Goal: Task Accomplishment & Management: Manage account settings

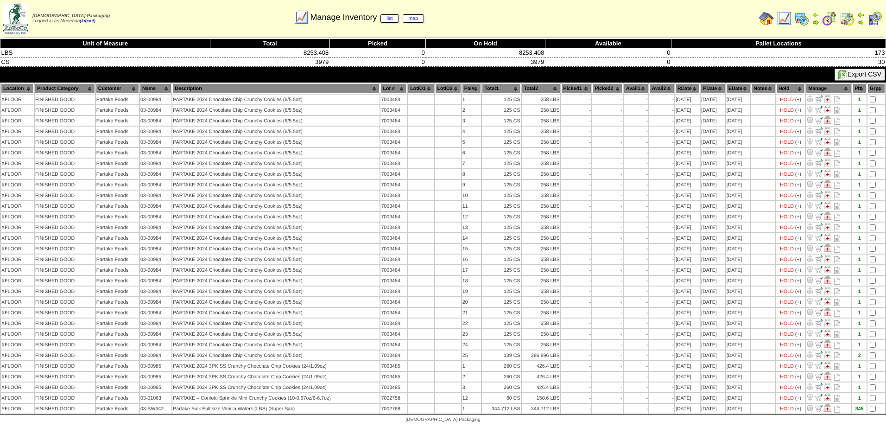
click at [784, 20] on img at bounding box center [783, 18] width 15 height 15
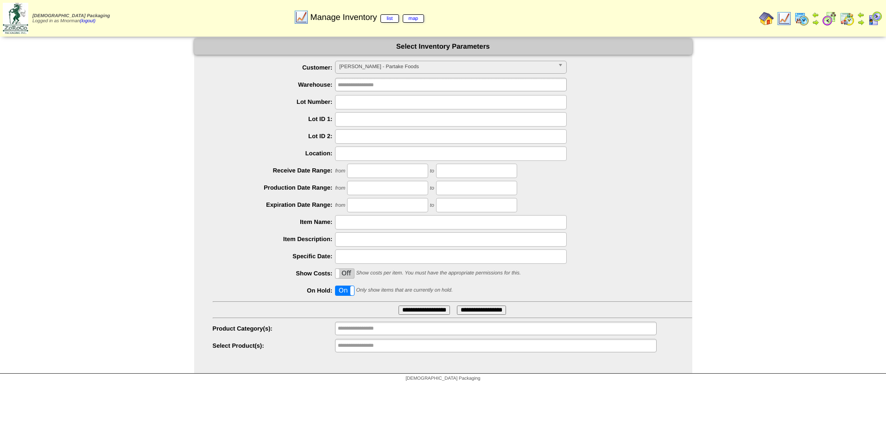
click at [344, 292] on label "On" at bounding box center [344, 290] width 19 height 9
click at [351, 103] on input "text" at bounding box center [451, 102] width 232 height 14
type input "*******"
click at [398, 305] on input "**********" at bounding box center [423, 309] width 51 height 9
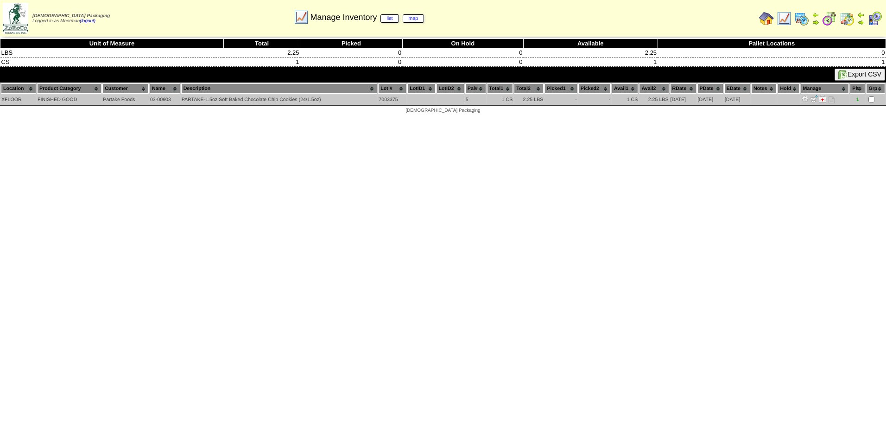
click at [808, 101] on img at bounding box center [804, 98] width 7 height 7
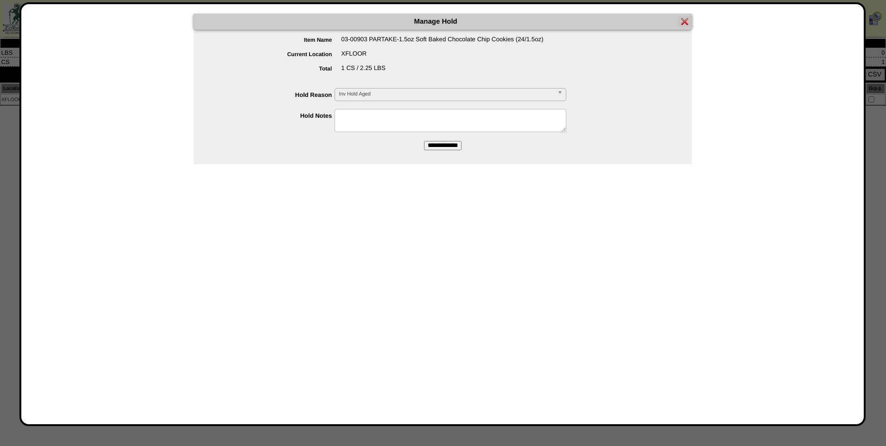
click at [407, 96] on span "Inv Hold Aged" at bounding box center [446, 93] width 215 height 11
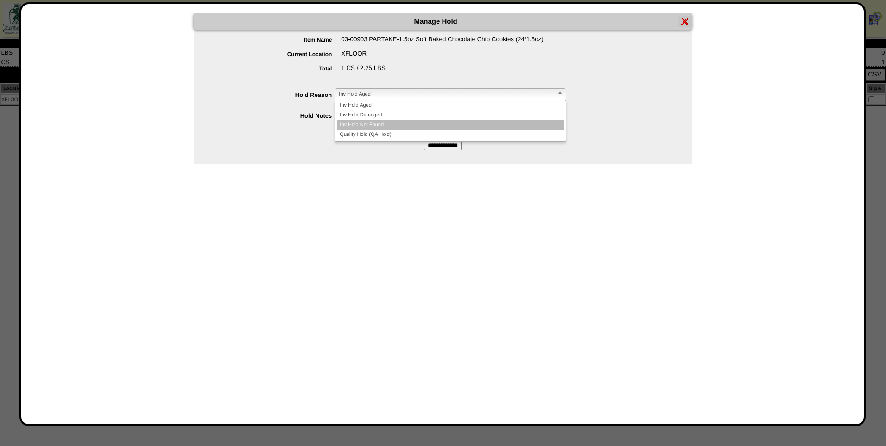
click at [398, 125] on li "Inv Hold Not Found" at bounding box center [450, 125] width 227 height 10
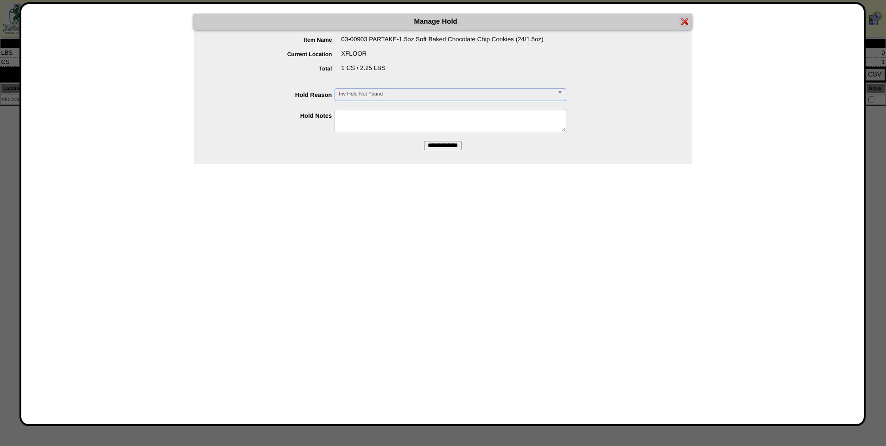
click at [394, 125] on textarea at bounding box center [450, 120] width 232 height 23
type textarea "**********"
click at [446, 148] on input "**********" at bounding box center [443, 145] width 38 height 9
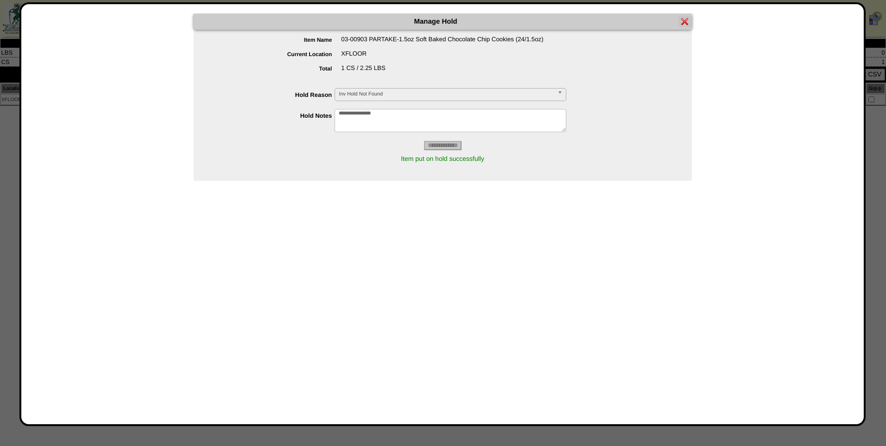
click at [685, 21] on img at bounding box center [684, 21] width 7 height 7
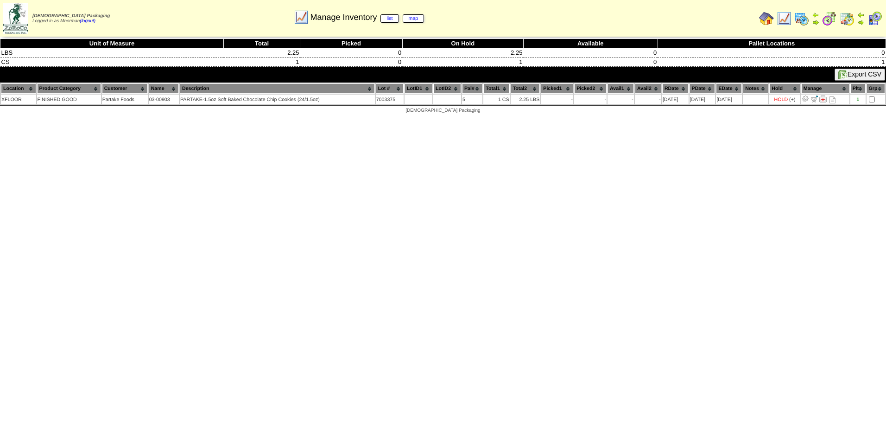
click at [787, 19] on img at bounding box center [783, 18] width 15 height 15
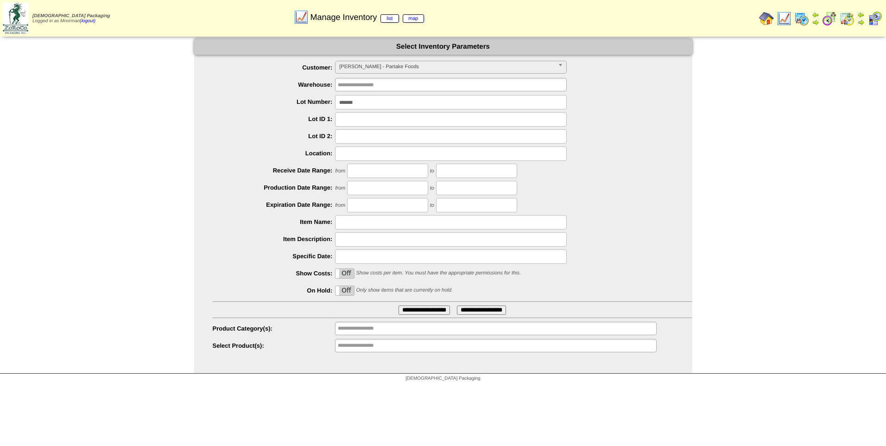
drag, startPoint x: 372, startPoint y: 104, endPoint x: 292, endPoint y: 99, distance: 80.3
click at [292, 99] on li "Lot Number: *******" at bounding box center [452, 102] width 479 height 14
click at [402, 310] on input "**********" at bounding box center [423, 309] width 51 height 9
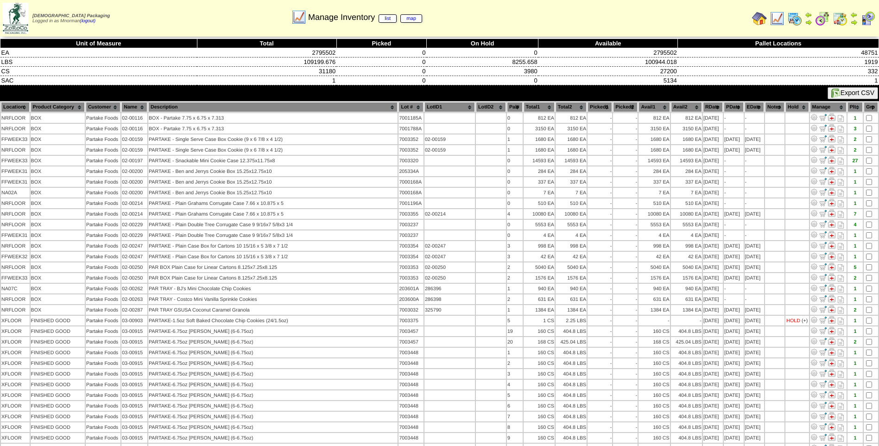
click at [398, 108] on th "Lot #" at bounding box center [410, 107] width 25 height 10
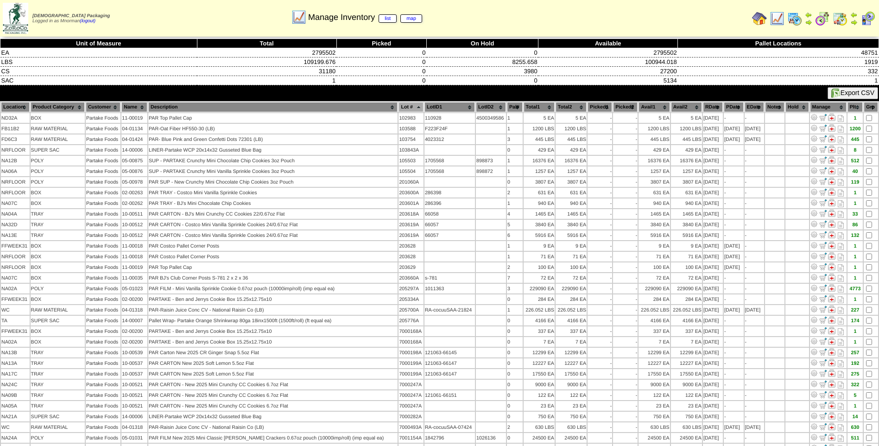
click at [398, 104] on th "Lot #" at bounding box center [410, 107] width 25 height 10
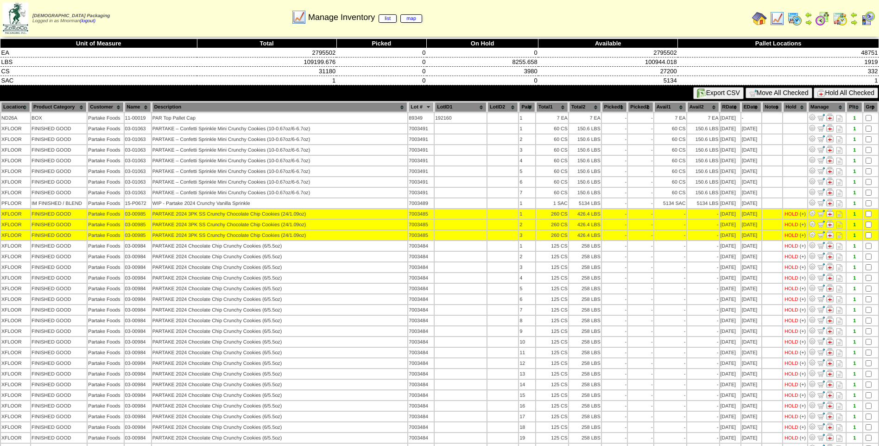
click at [836, 88] on button "Hold All Checked" at bounding box center [845, 93] width 64 height 11
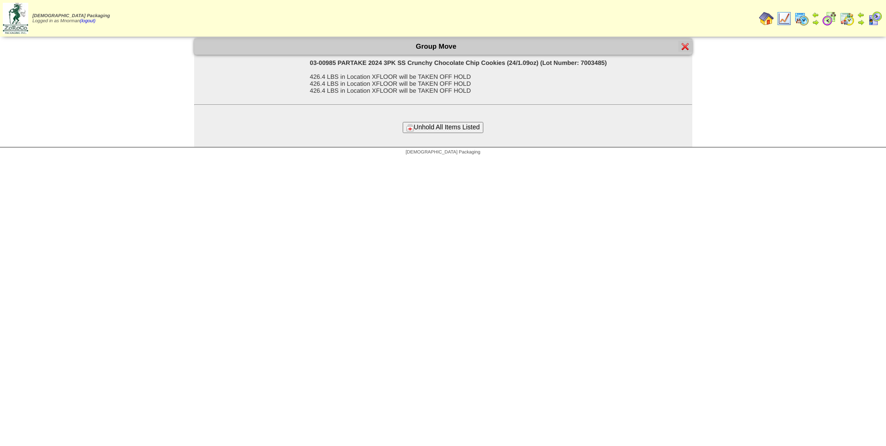
click at [447, 124] on button "Unhold All Items Listed" at bounding box center [442, 127] width 81 height 11
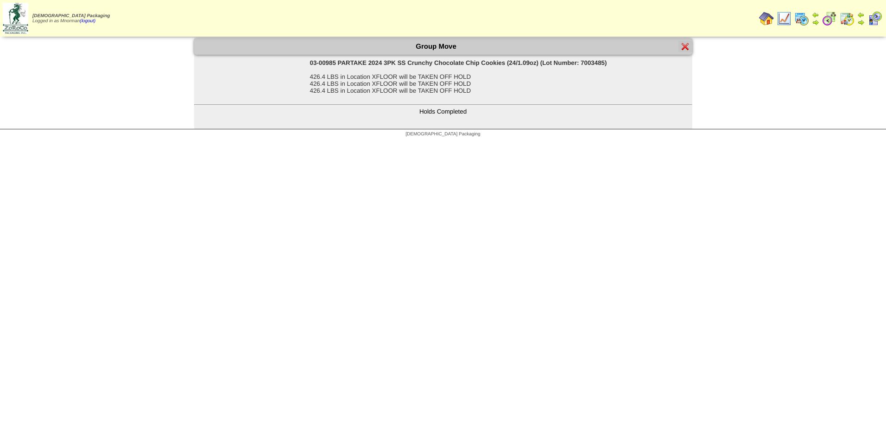
click at [683, 46] on img at bounding box center [684, 46] width 7 height 7
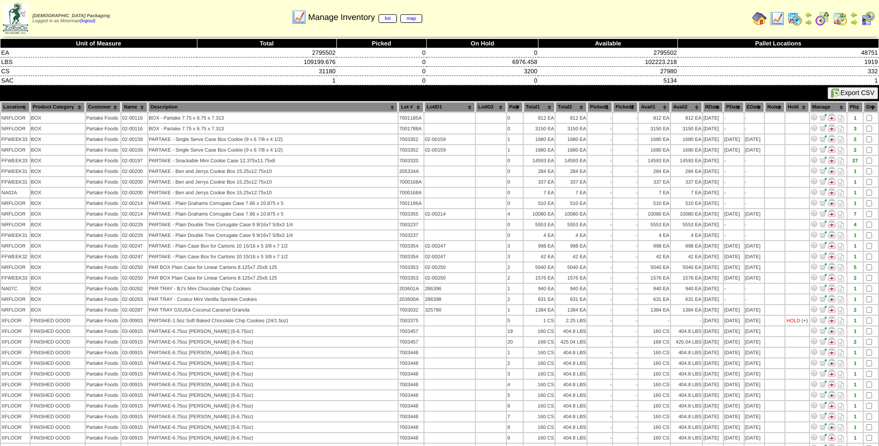
click at [398, 109] on th "Lot #" at bounding box center [410, 107] width 25 height 10
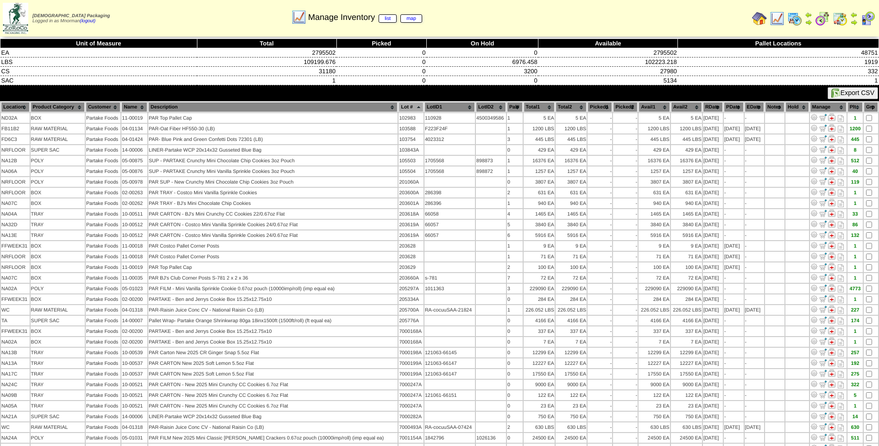
click at [398, 109] on th "Lot #" at bounding box center [410, 107] width 25 height 10
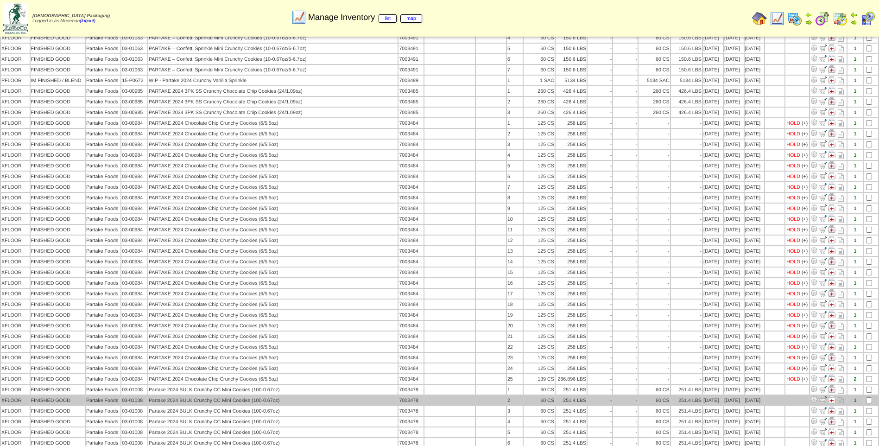
scroll to position [139, 0]
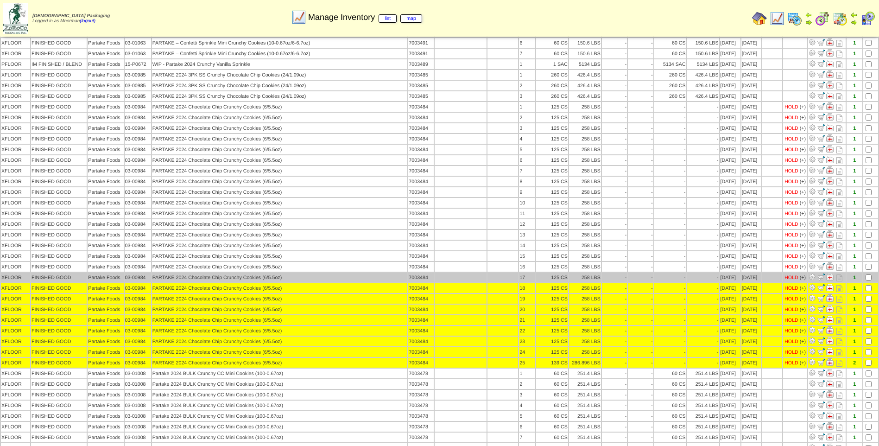
click at [871, 277] on td at bounding box center [870, 277] width 15 height 10
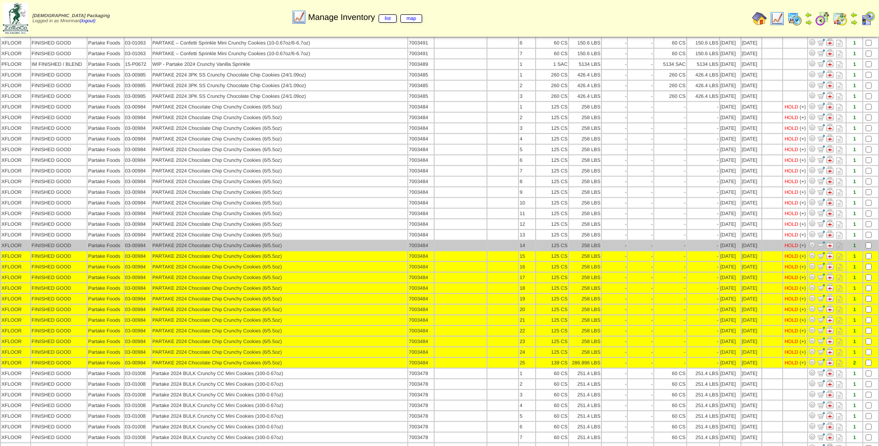
click at [868, 248] on td at bounding box center [870, 245] width 15 height 10
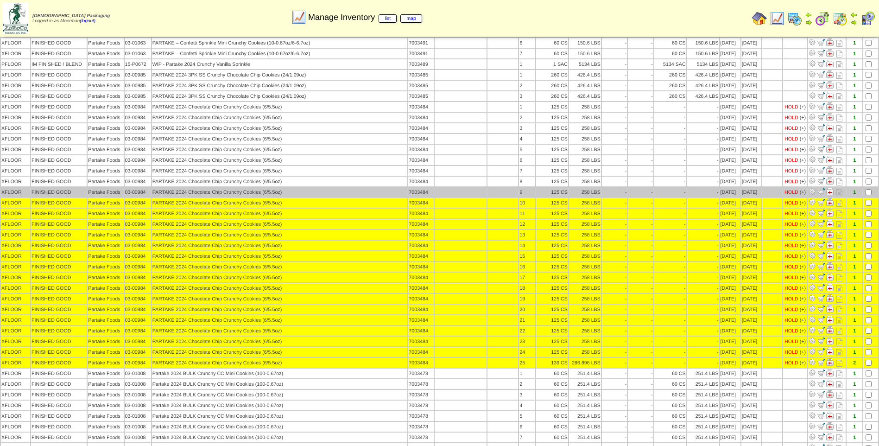
click at [867, 196] on td at bounding box center [870, 192] width 15 height 10
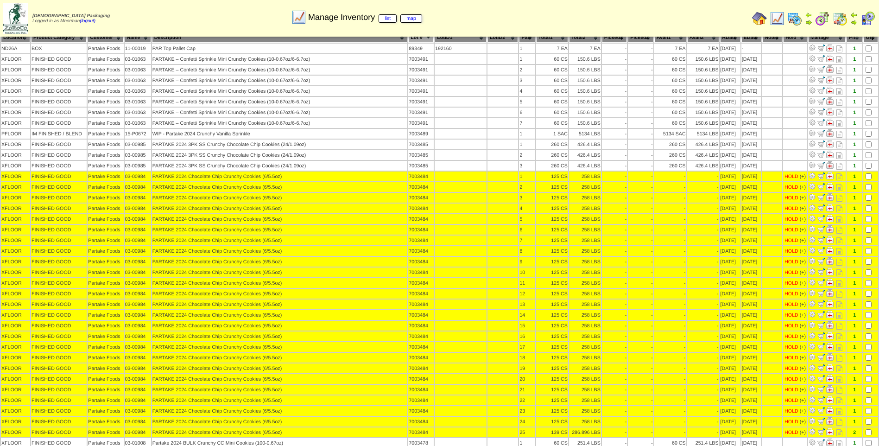
scroll to position [0, 0]
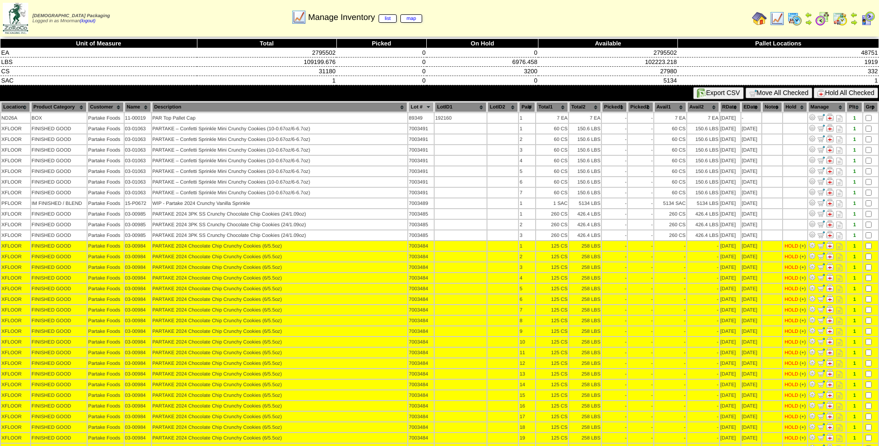
click at [844, 88] on button "Hold All Checked" at bounding box center [845, 93] width 64 height 11
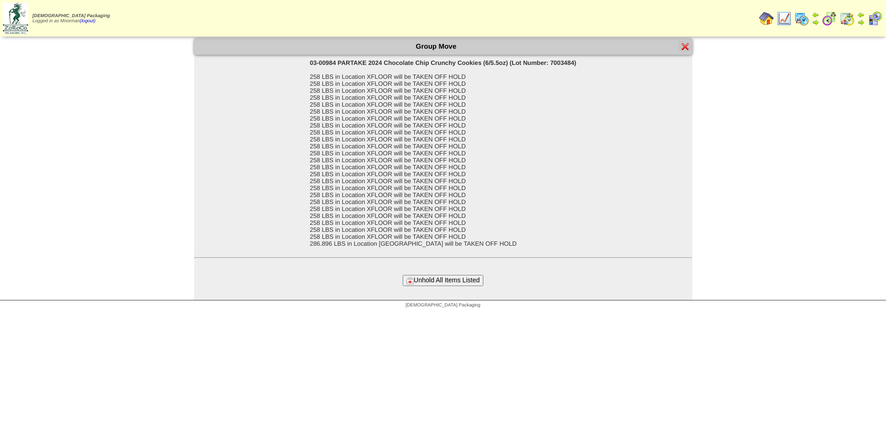
click at [456, 280] on button "Unhold All Items Listed" at bounding box center [442, 280] width 81 height 11
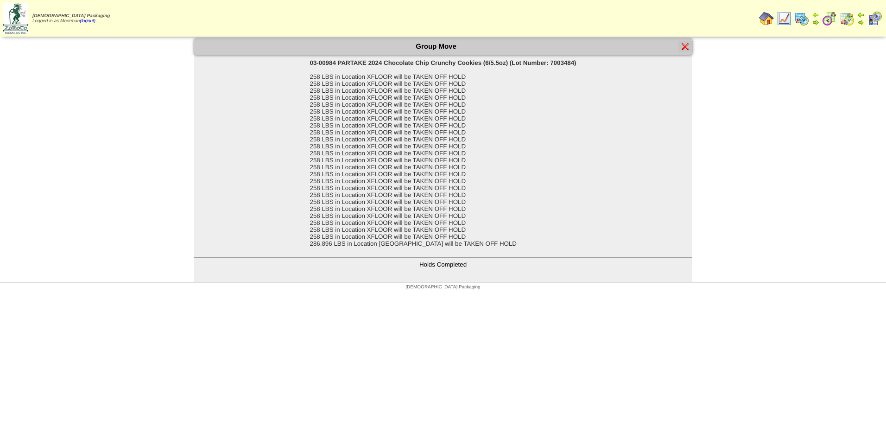
click at [787, 17] on img at bounding box center [783, 18] width 15 height 15
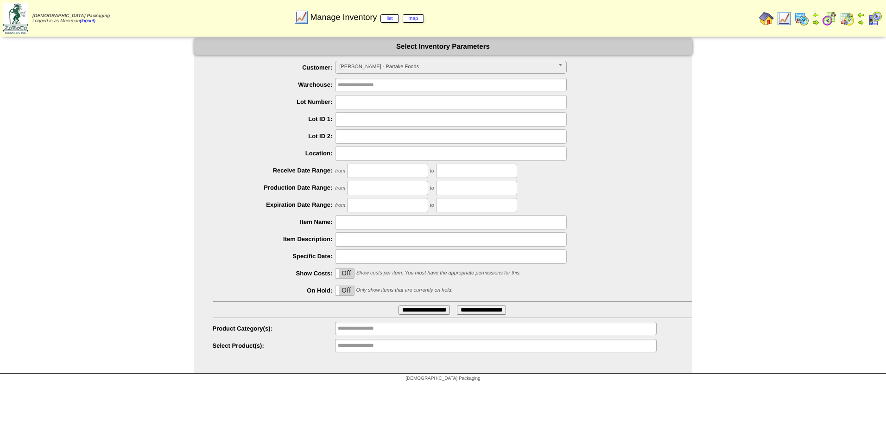
click at [485, 66] on span "[PERSON_NAME] - Partake Foods" at bounding box center [446, 66] width 215 height 11
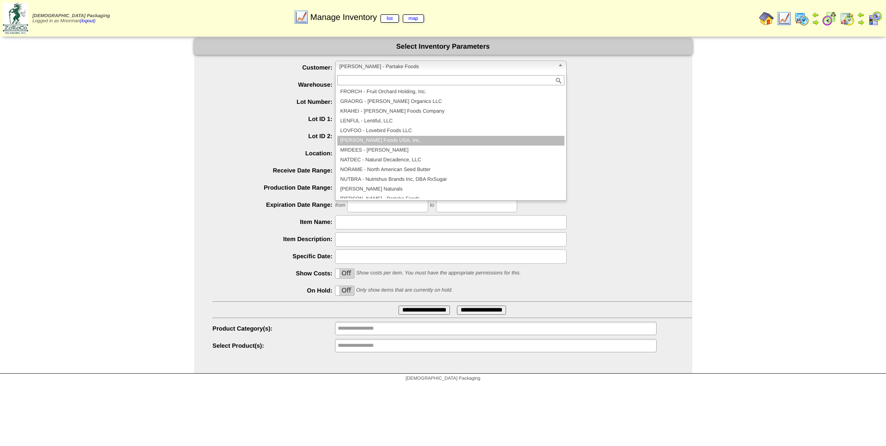
scroll to position [134, 0]
click at [397, 142] on li "[PERSON_NAME] Naturals" at bounding box center [450, 143] width 227 height 10
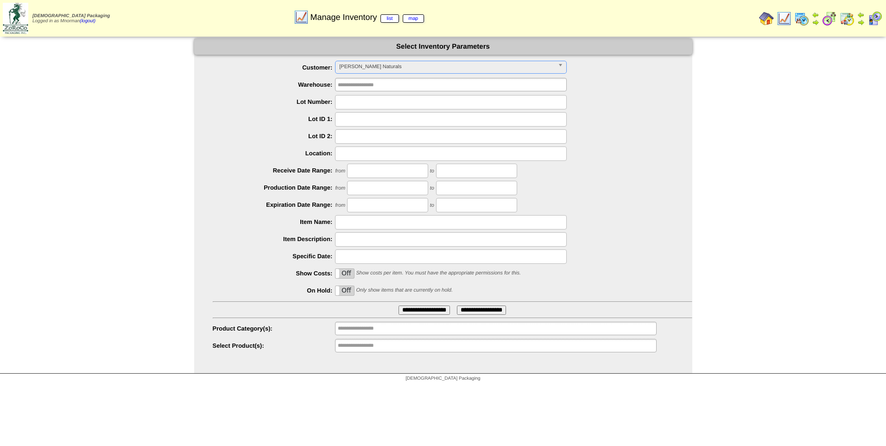
click at [408, 310] on input "**********" at bounding box center [423, 309] width 51 height 9
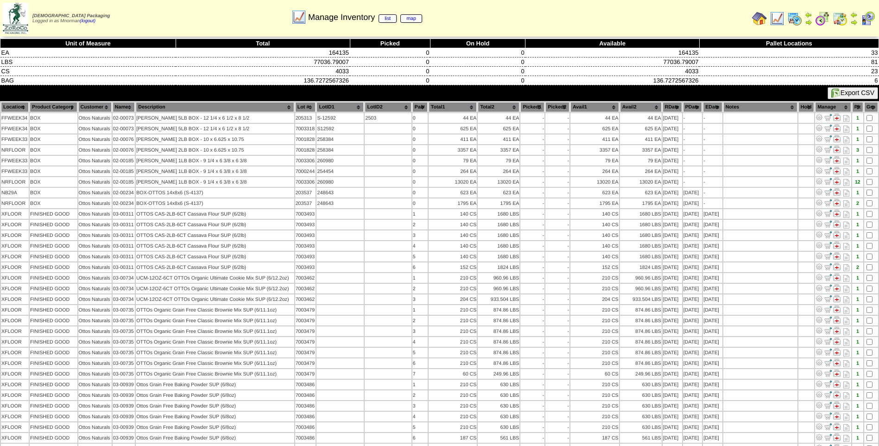
click at [299, 109] on th "Lot #" at bounding box center [305, 107] width 21 height 10
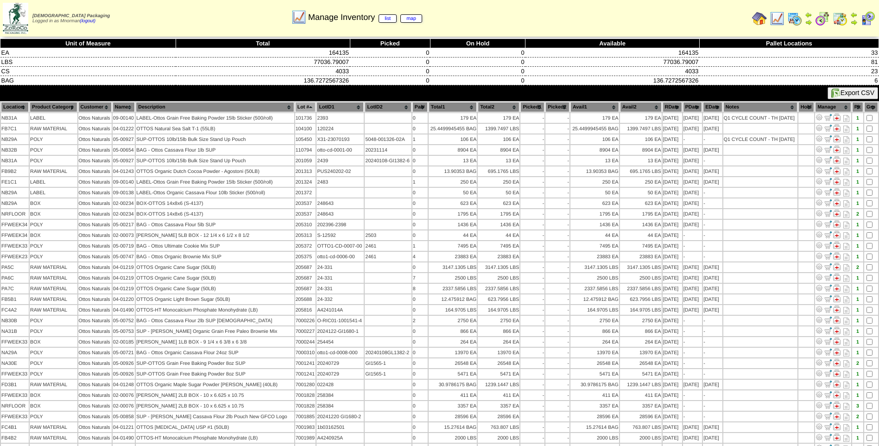
click at [299, 109] on th "Lot #" at bounding box center [305, 107] width 21 height 10
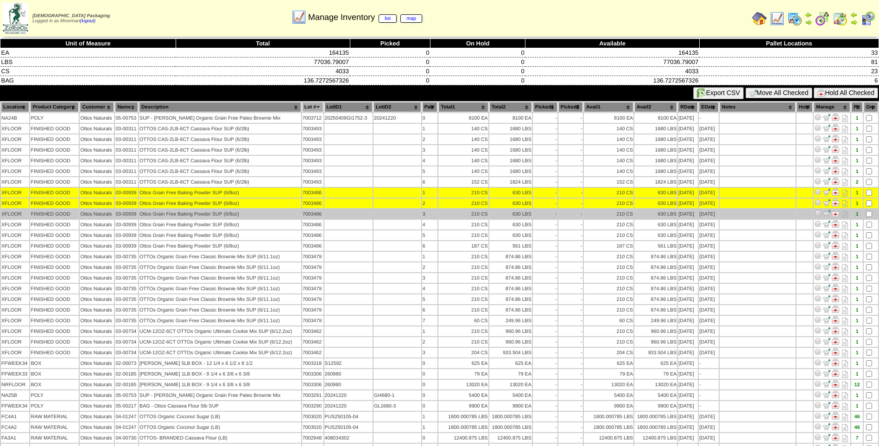
click at [872, 217] on td at bounding box center [870, 214] width 14 height 10
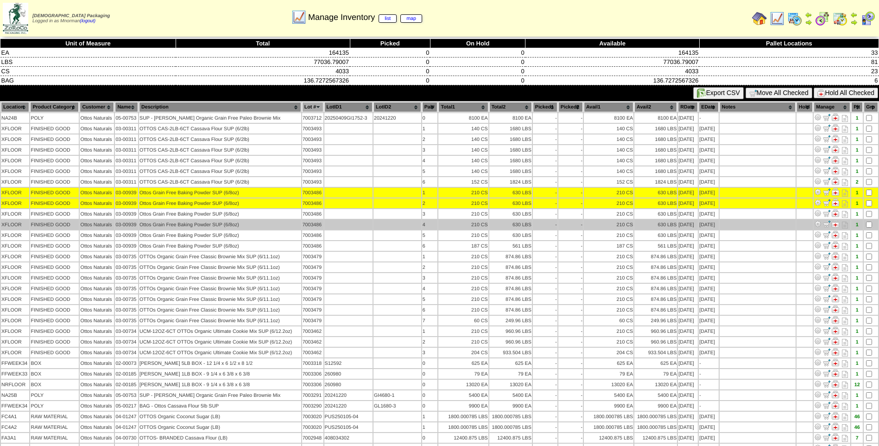
click at [872, 228] on td at bounding box center [870, 225] width 14 height 10
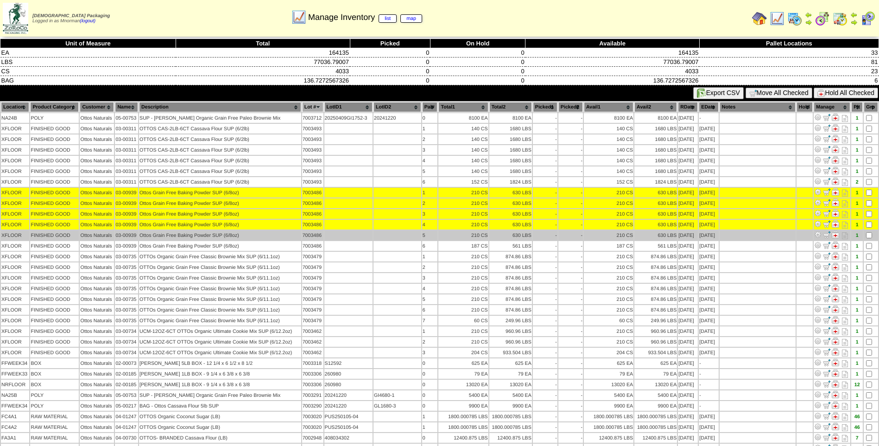
click at [867, 232] on td at bounding box center [870, 235] width 14 height 10
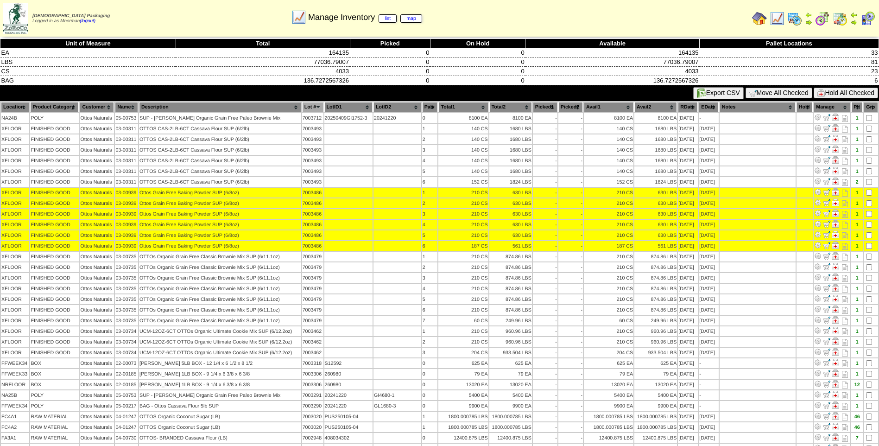
click at [838, 92] on button "Hold All Checked" at bounding box center [845, 93] width 64 height 11
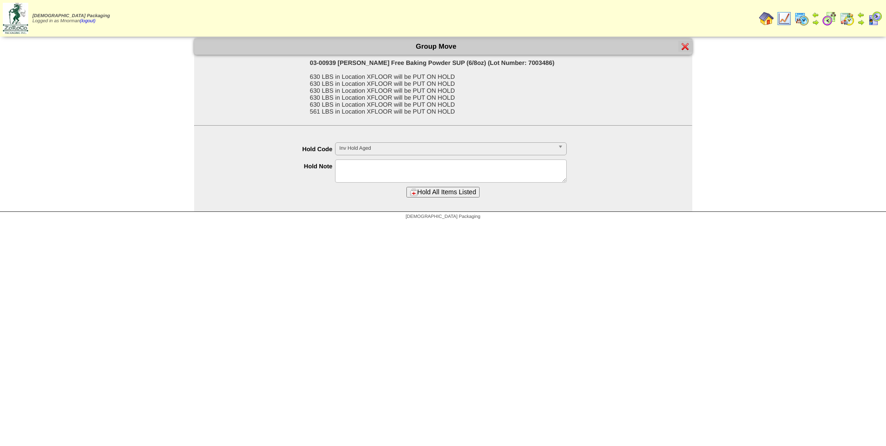
click at [463, 147] on span "Inv Hold Aged" at bounding box center [446, 148] width 215 height 11
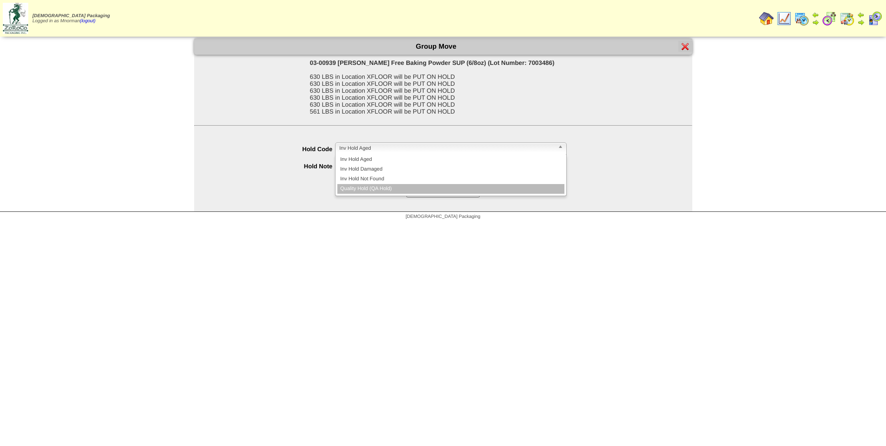
click at [420, 189] on li "Quality Hold (QA Hold)" at bounding box center [450, 189] width 227 height 10
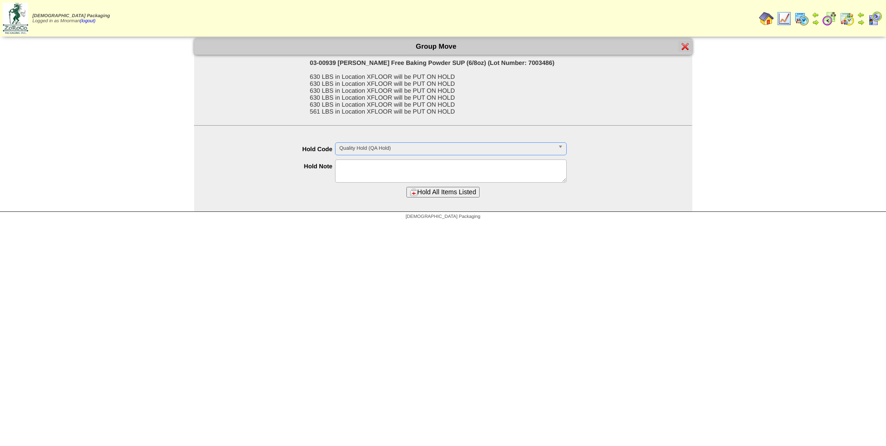
click at [409, 178] on textarea at bounding box center [451, 170] width 232 height 23
type textarea "**********"
click at [451, 191] on button "Hold All Items Listed" at bounding box center [443, 192] width 74 height 11
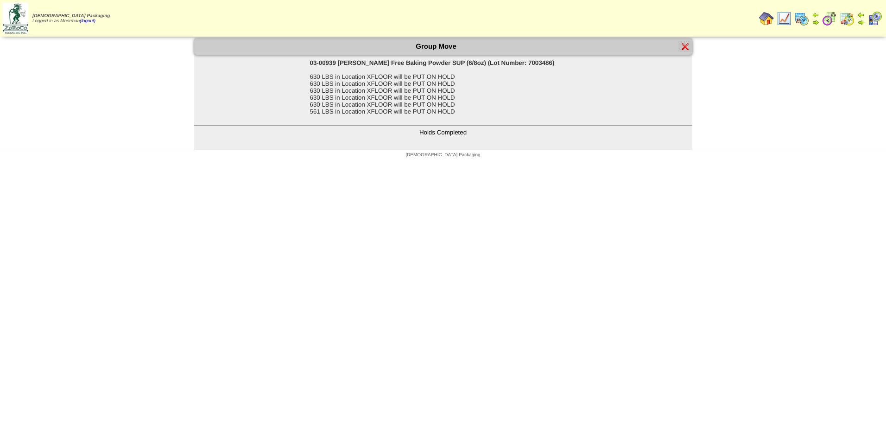
click at [685, 48] on img at bounding box center [684, 46] width 7 height 7
